Goal: Book appointment/travel/reservation

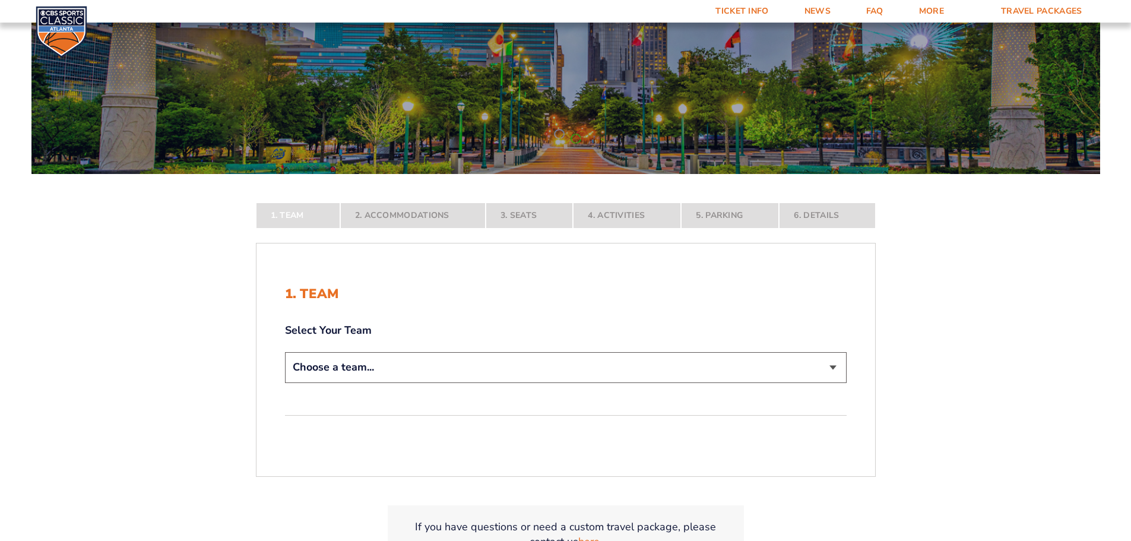
scroll to position [119, 0]
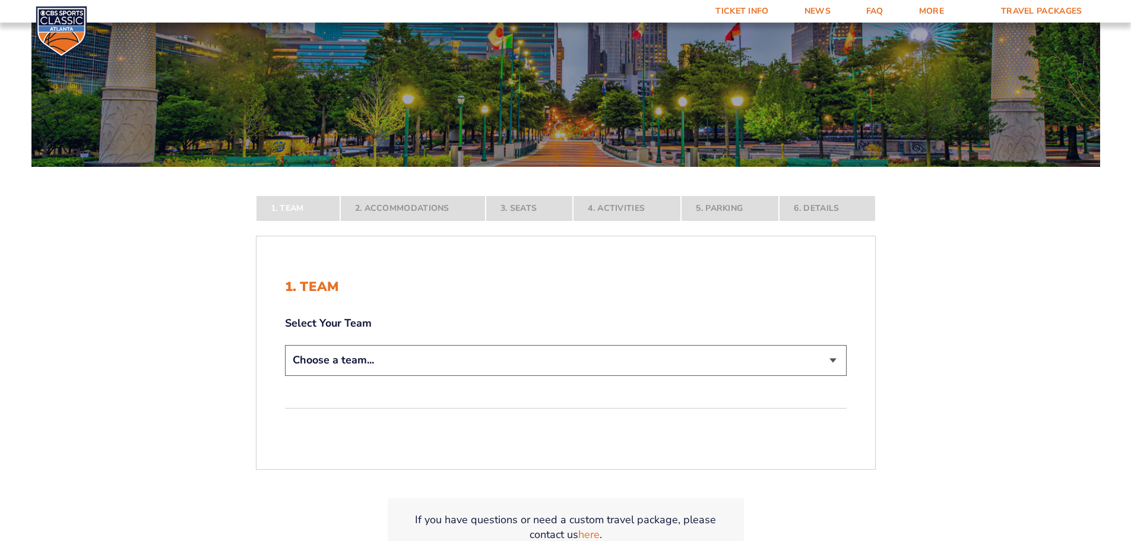
click at [792, 354] on select "Choose a team... [US_STATE] Wildcats [US_STATE] State Buckeyes [US_STATE] Tar H…" at bounding box center [566, 360] width 562 height 30
select select "12956"
click at [285, 375] on select "Choose a team... [US_STATE] Wildcats [US_STATE] State Buckeyes [US_STATE] Tar H…" at bounding box center [566, 360] width 562 height 30
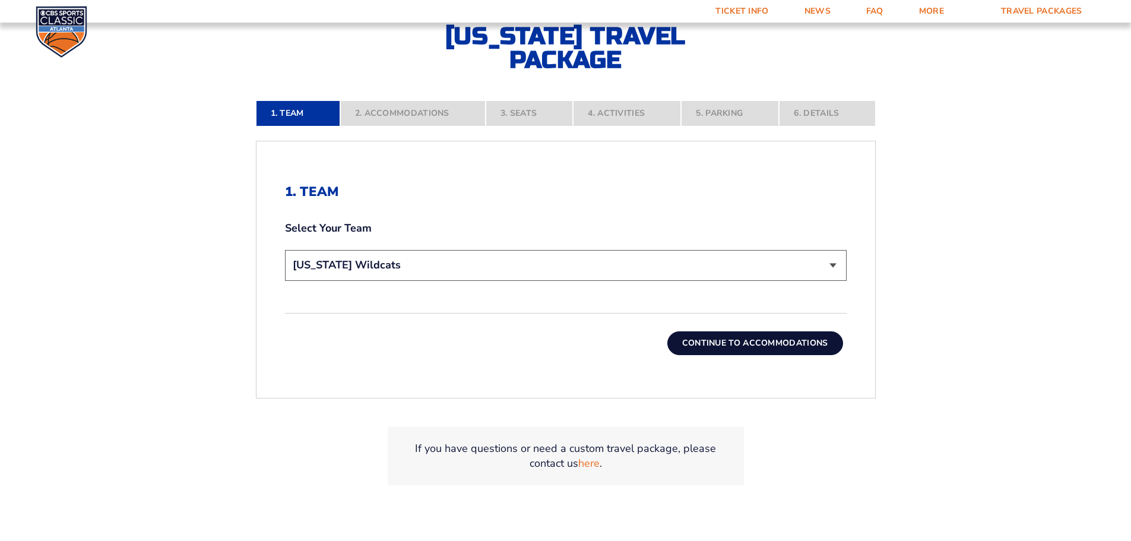
click at [715, 339] on button "Continue To Accommodations" at bounding box center [756, 343] width 176 height 24
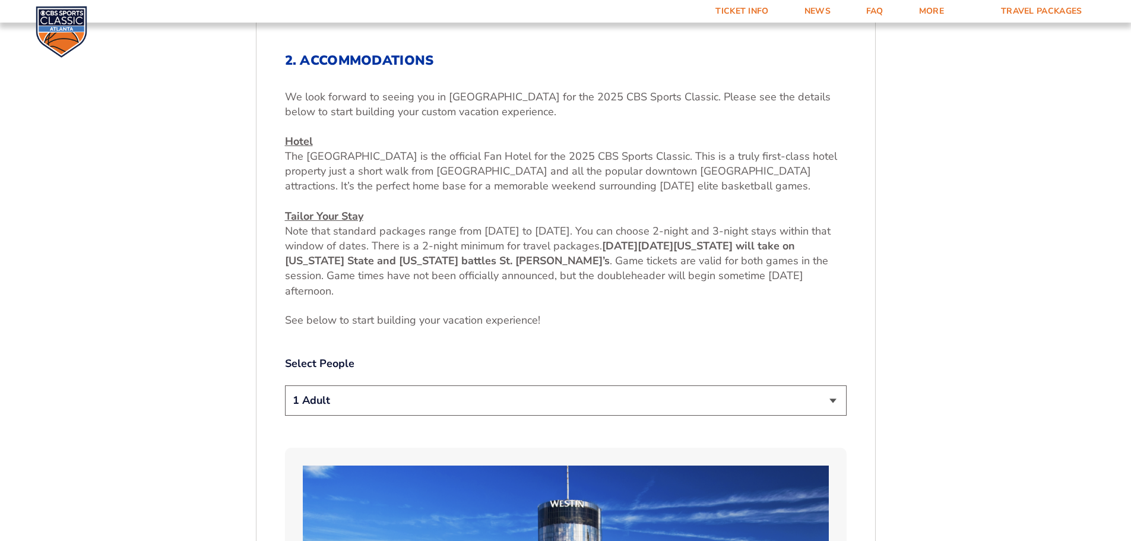
scroll to position [434, 0]
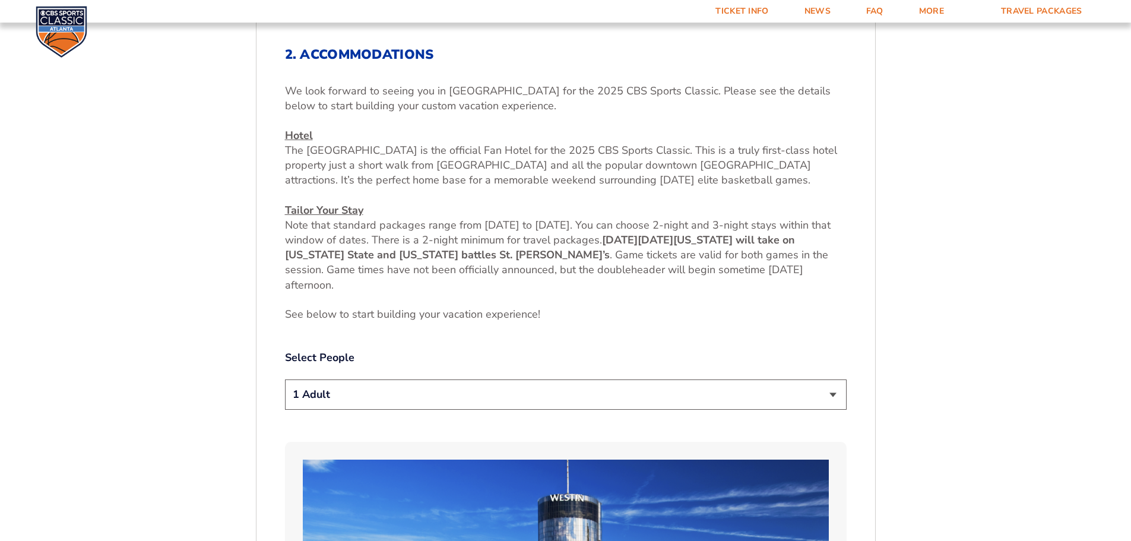
click at [533, 401] on select "1 Adult 2 Adults 3 Adults 4 Adults 2 Adults + 1 Child 2 Adults + 2 Children 2 A…" at bounding box center [566, 394] width 562 height 30
select select "2 Adults"
click at [285, 379] on select "1 Adult 2 Adults 3 Adults 4 Adults 2 Adults + 1 Child 2 Adults + 2 Children 2 A…" at bounding box center [566, 394] width 562 height 30
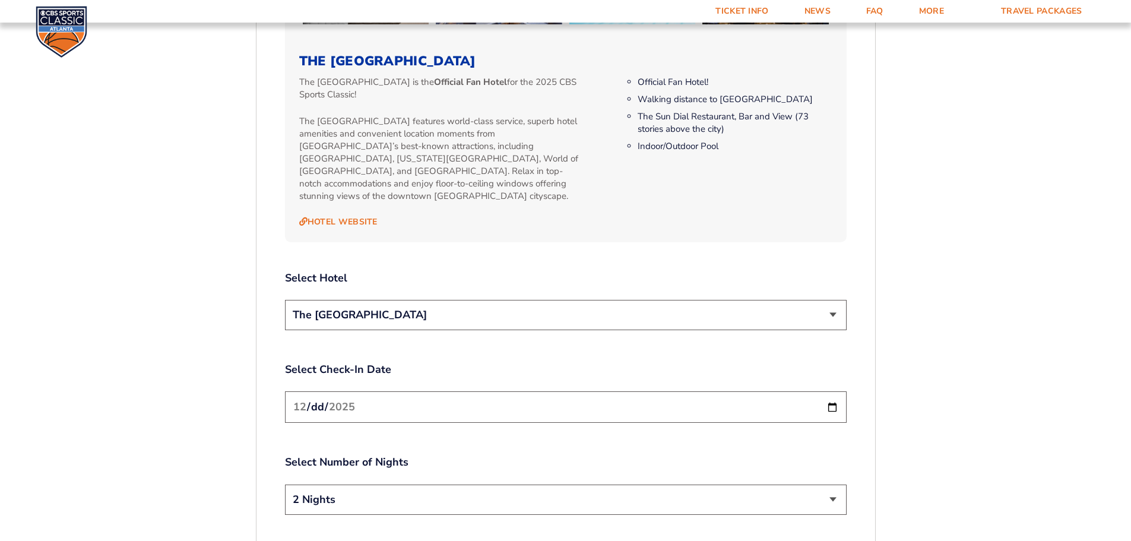
scroll to position [1325, 0]
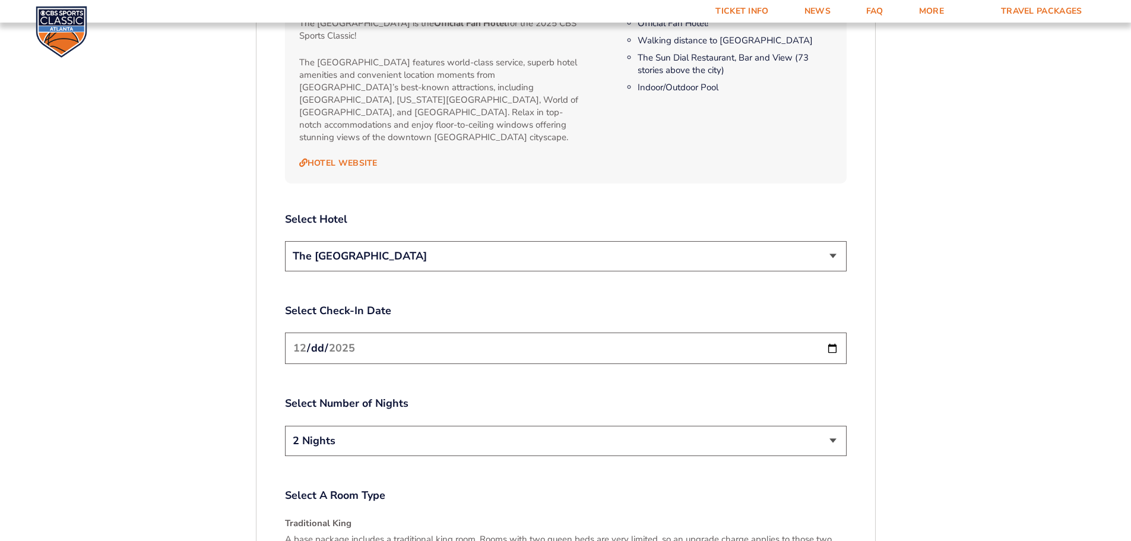
click at [514, 426] on select "2 Nights 3 Nights" at bounding box center [566, 441] width 562 height 30
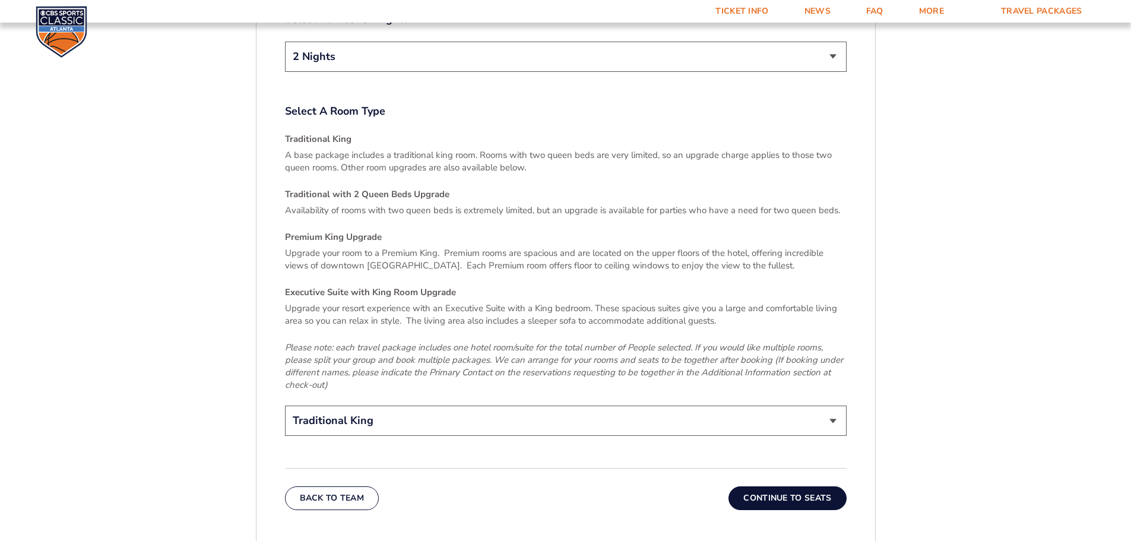
scroll to position [1741, 0]
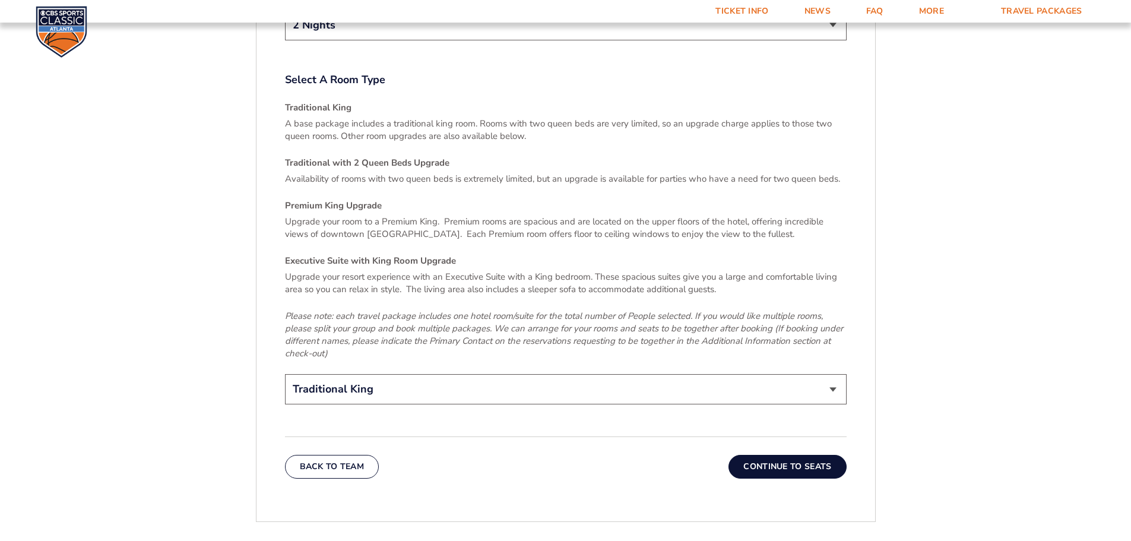
click at [412, 379] on select "Traditional King Traditional with 2 Queen Beds Upgrade (+$45 per night) Premium…" at bounding box center [566, 389] width 562 height 30
click at [409, 385] on select "Traditional King Traditional with 2 Queen Beds Upgrade (+$45 per night) Premium…" at bounding box center [566, 389] width 562 height 30
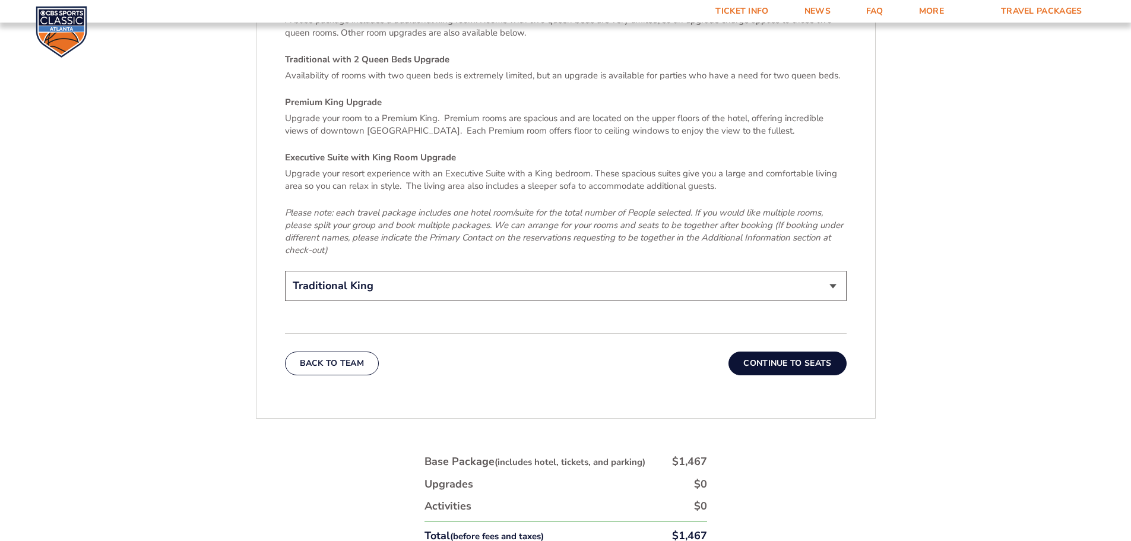
scroll to position [1859, 0]
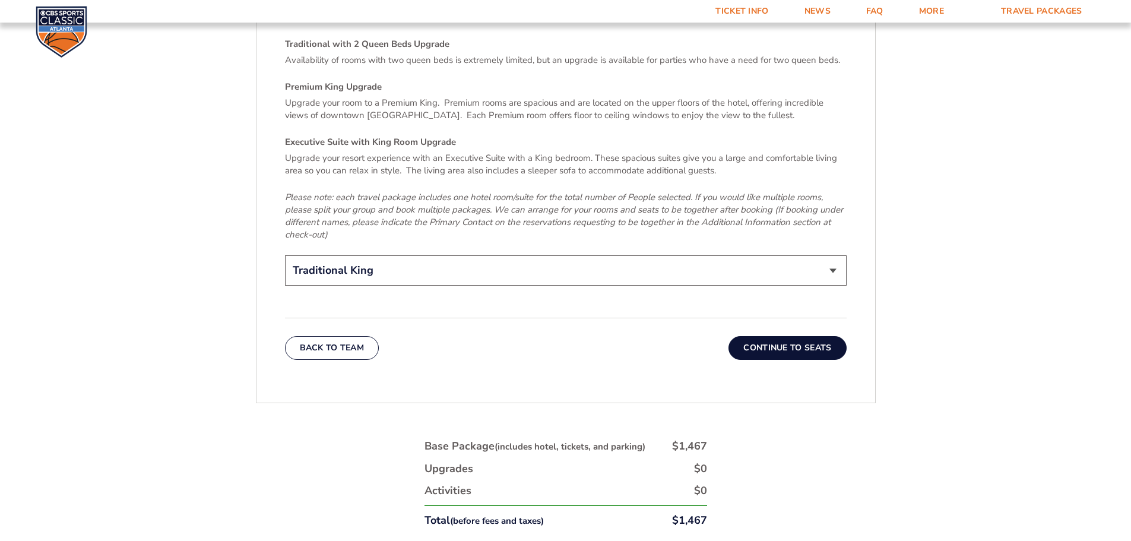
click at [780, 336] on button "Continue To Seats" at bounding box center [788, 348] width 118 height 24
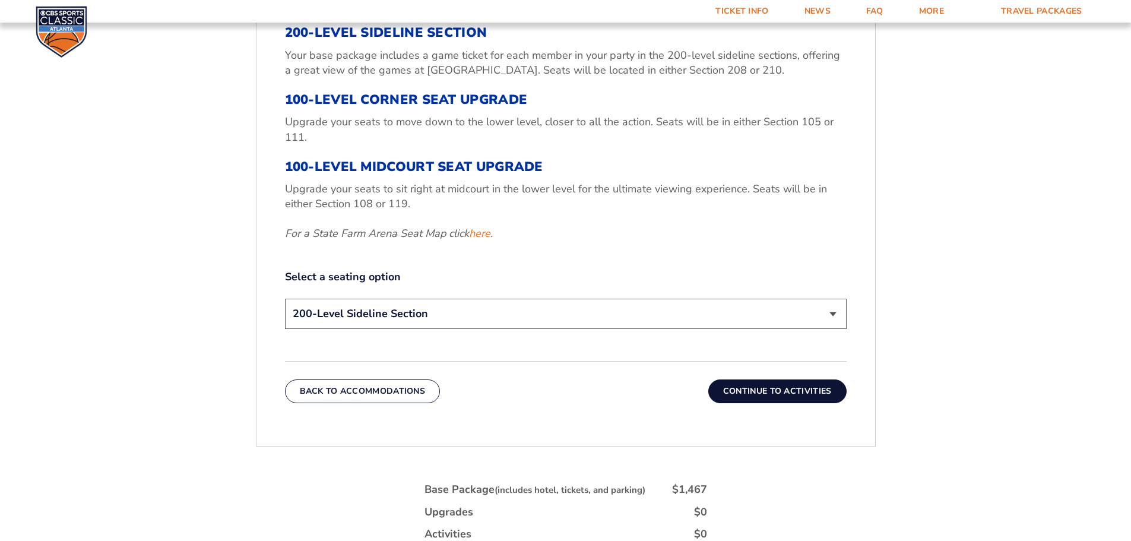
scroll to position [494, 0]
click at [531, 321] on select "200-Level Sideline Section 100-Level Corner Seat Upgrade (+$120 per person) 100…" at bounding box center [566, 313] width 562 height 30
click at [531, 322] on select "200-Level Sideline Section 100-Level Corner Seat Upgrade (+$120 per person) 100…" at bounding box center [566, 313] width 562 height 30
click at [801, 385] on button "Continue To Activities" at bounding box center [777, 391] width 138 height 24
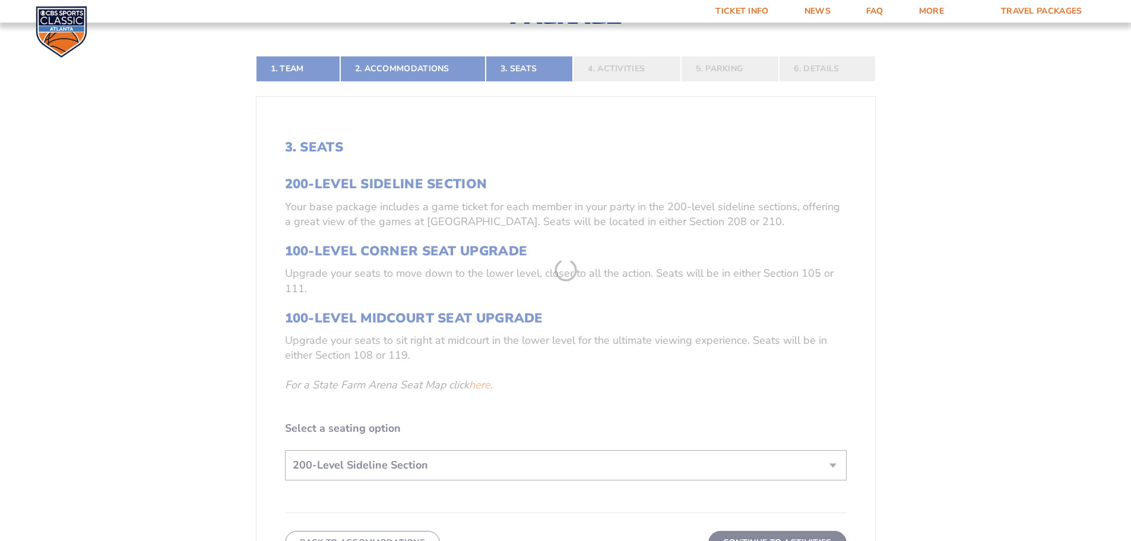
scroll to position [256, 0]
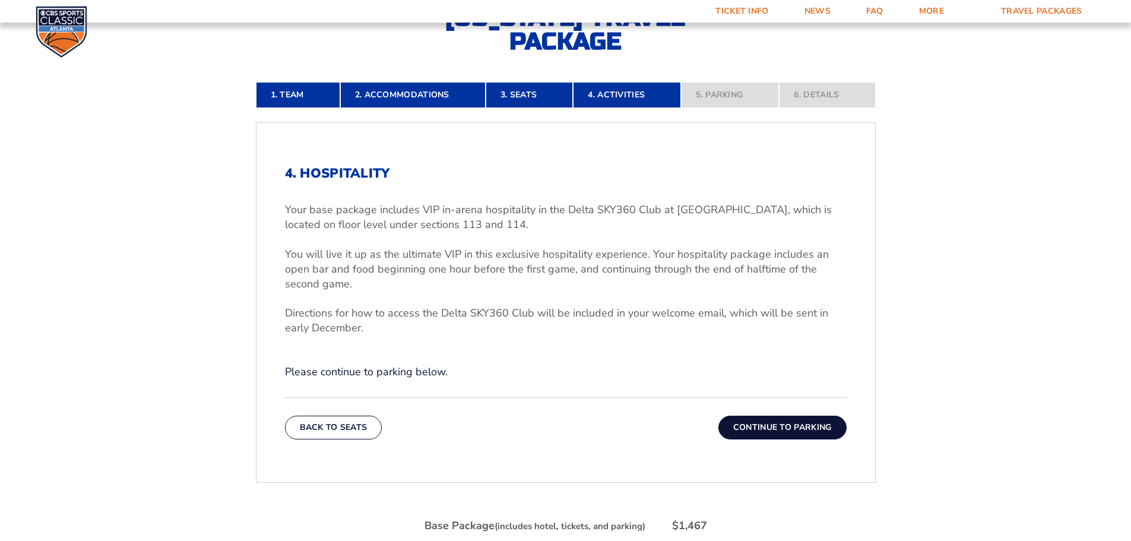
click at [779, 431] on button "Continue To Parking" at bounding box center [783, 428] width 128 height 24
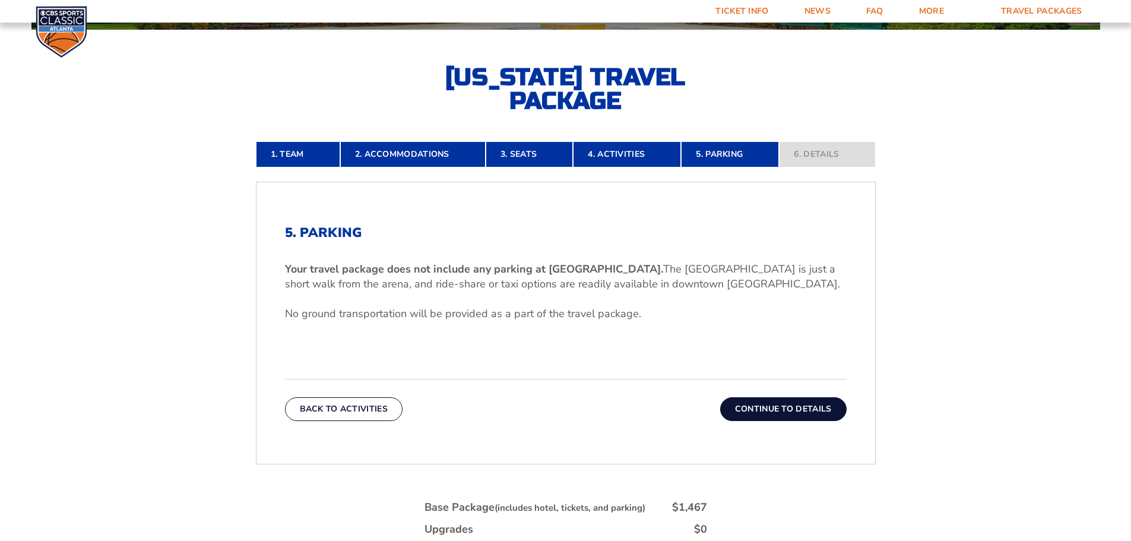
click at [780, 413] on button "Continue To Details" at bounding box center [783, 409] width 126 height 24
